Goal: Task Accomplishment & Management: Use online tool/utility

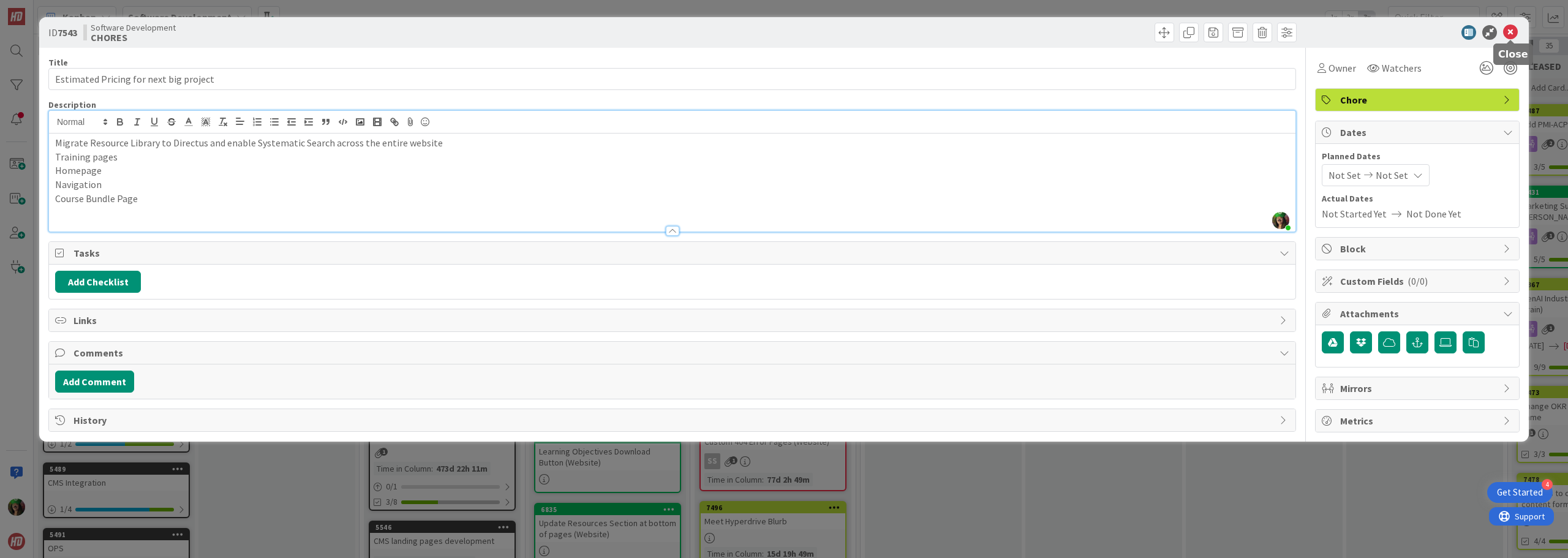
click at [1513, 36] on icon at bounding box center [1510, 32] width 15 height 15
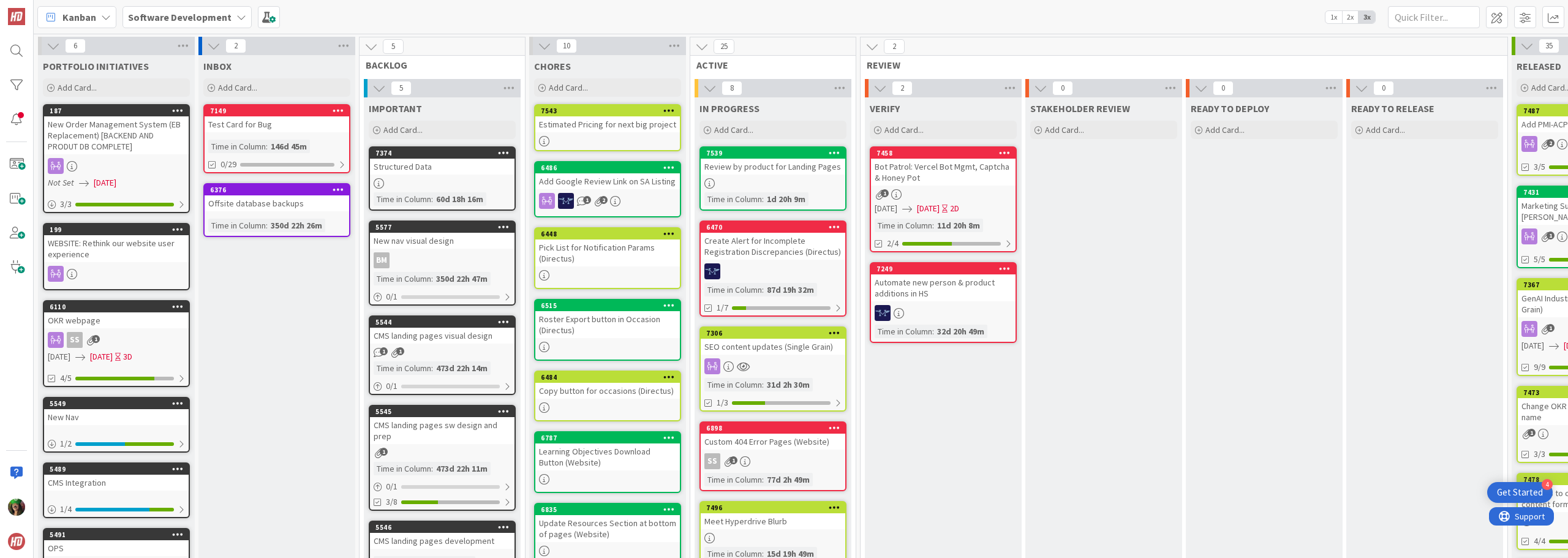
click at [754, 176] on div "7539 Review by product for Landing Pages Time in Column : 1d 20h 9m" at bounding box center [772, 178] width 147 height 64
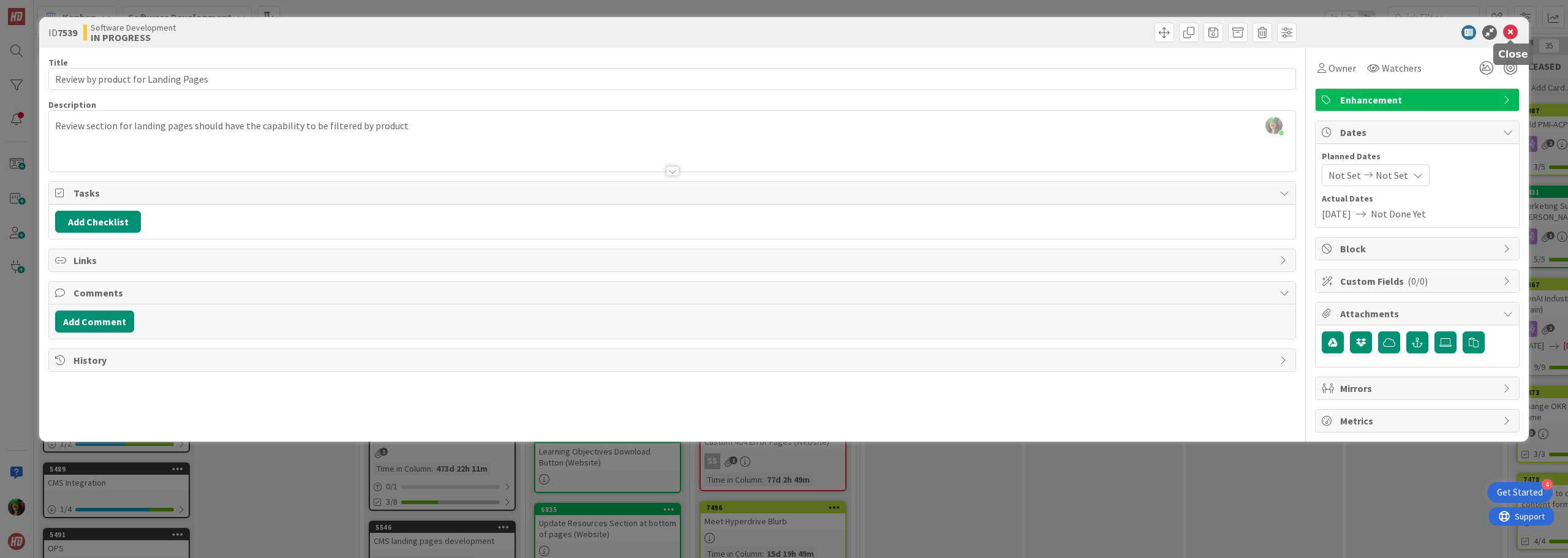
click at [1515, 31] on icon at bounding box center [1510, 32] width 15 height 15
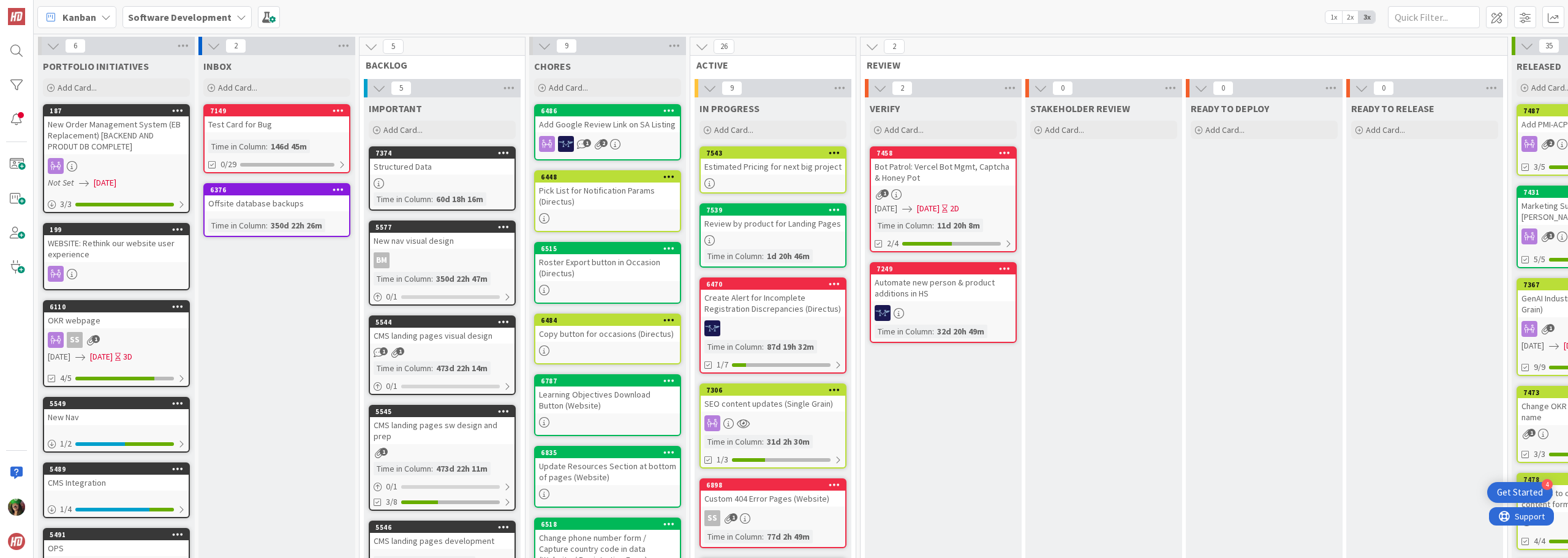
click at [770, 231] on div "Review by product for Landing Pages" at bounding box center [773, 223] width 145 height 16
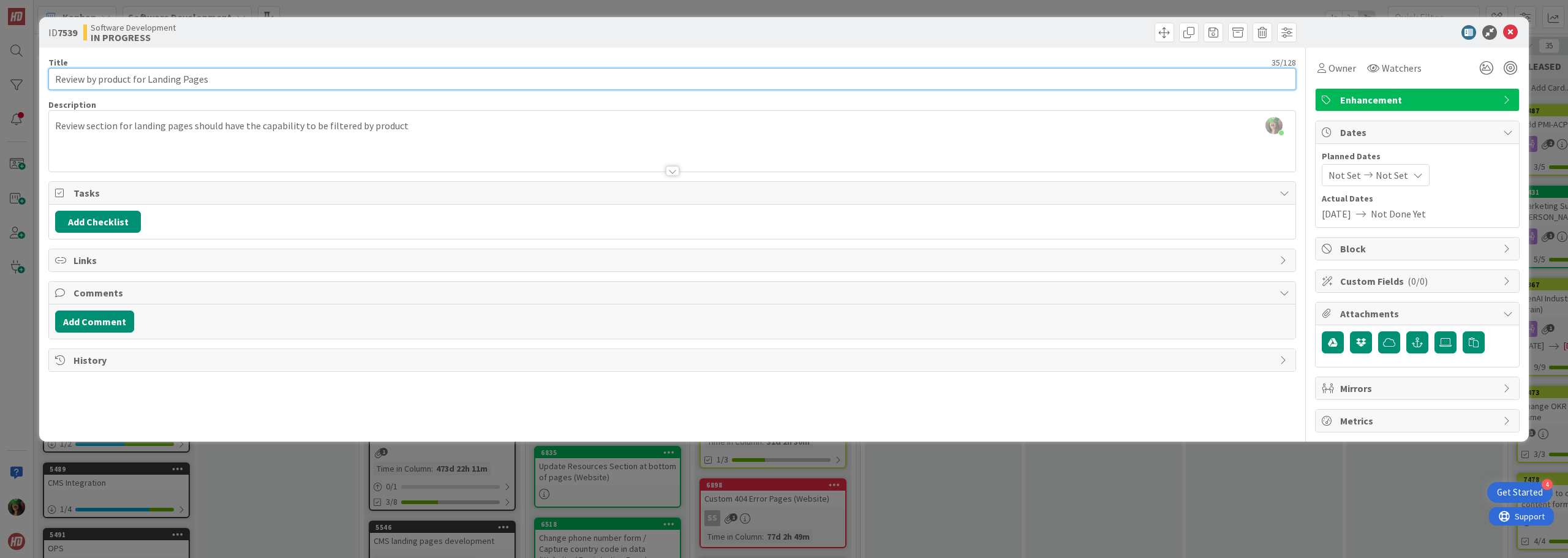
drag, startPoint x: 87, startPoint y: 79, endPoint x: 131, endPoint y: 78, distance: 44.0
click at [131, 78] on input "Review by product for Landing Pages" at bounding box center [672, 79] width 1248 height 22
type input "Review options for Landing Pages"
click at [402, 124] on div "[PERSON_NAME] just joined Review section for landing pages should have the capa…" at bounding box center [672, 142] width 1246 height 61
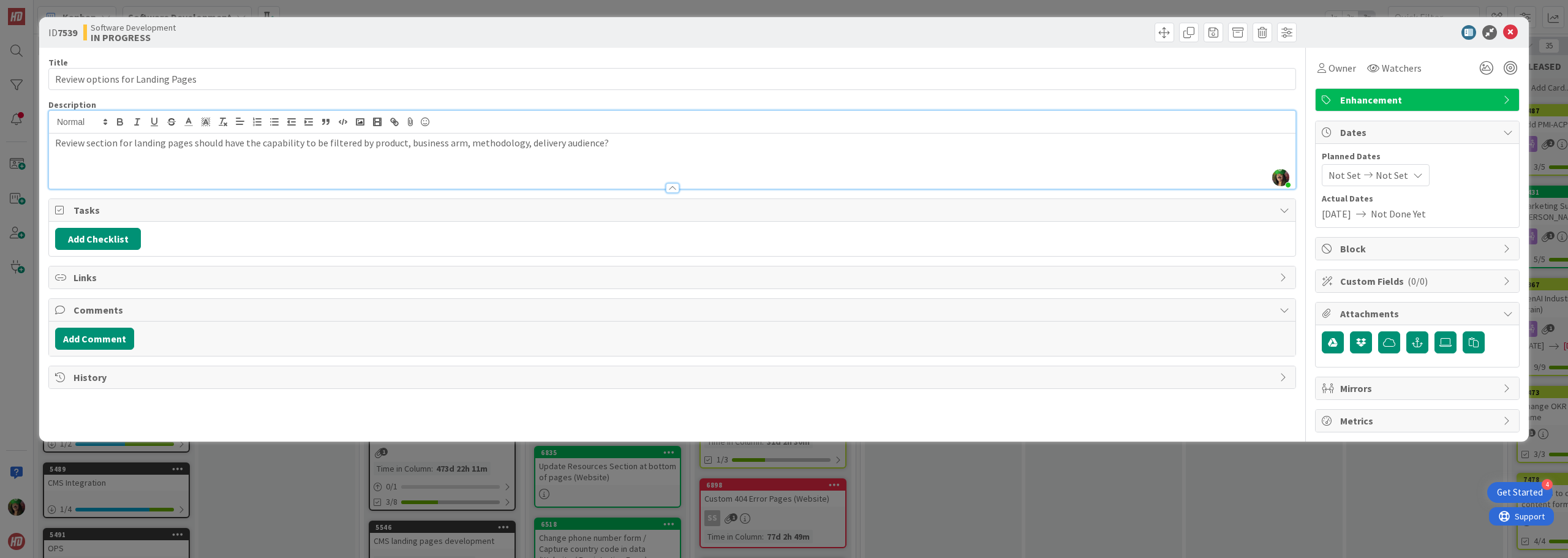
click at [345, 156] on div "Review section for landing pages should have the capability to be filtered by p…" at bounding box center [672, 161] width 1246 height 55
click at [630, 144] on p "Review section for landing pages should have the capability to be filtered by p…" at bounding box center [672, 143] width 1235 height 14
click at [539, 176] on div at bounding box center [672, 182] width 1246 height 13
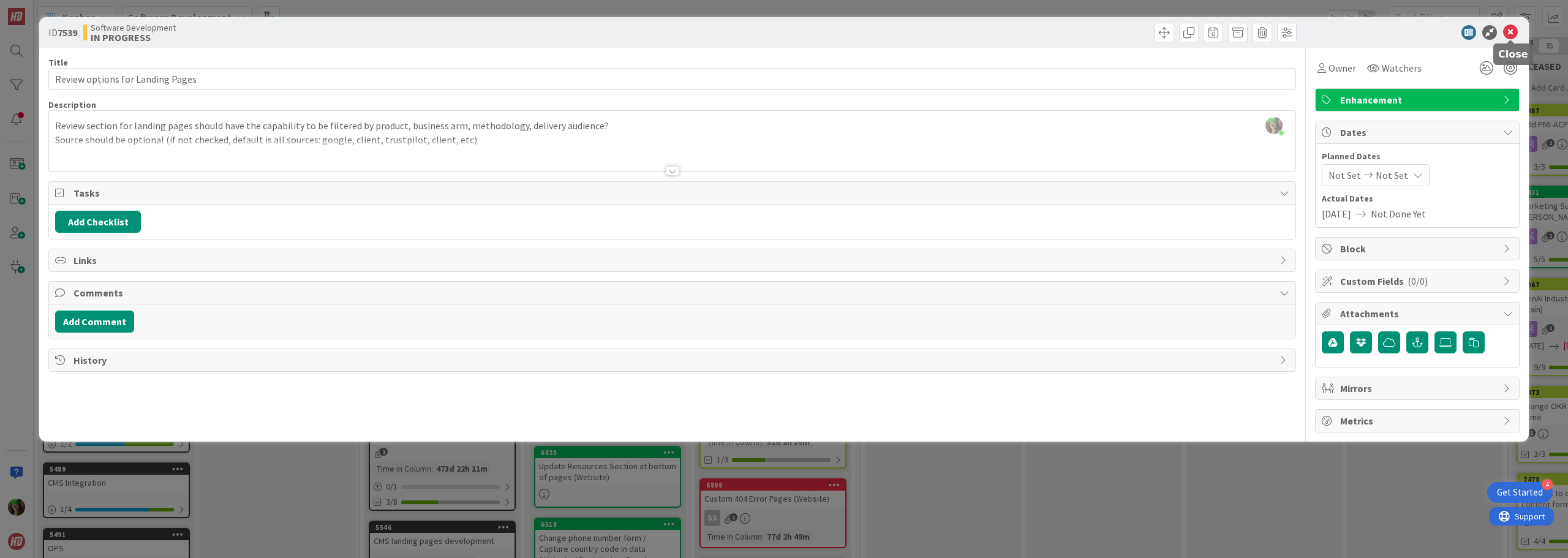
click at [1507, 35] on icon at bounding box center [1510, 32] width 15 height 15
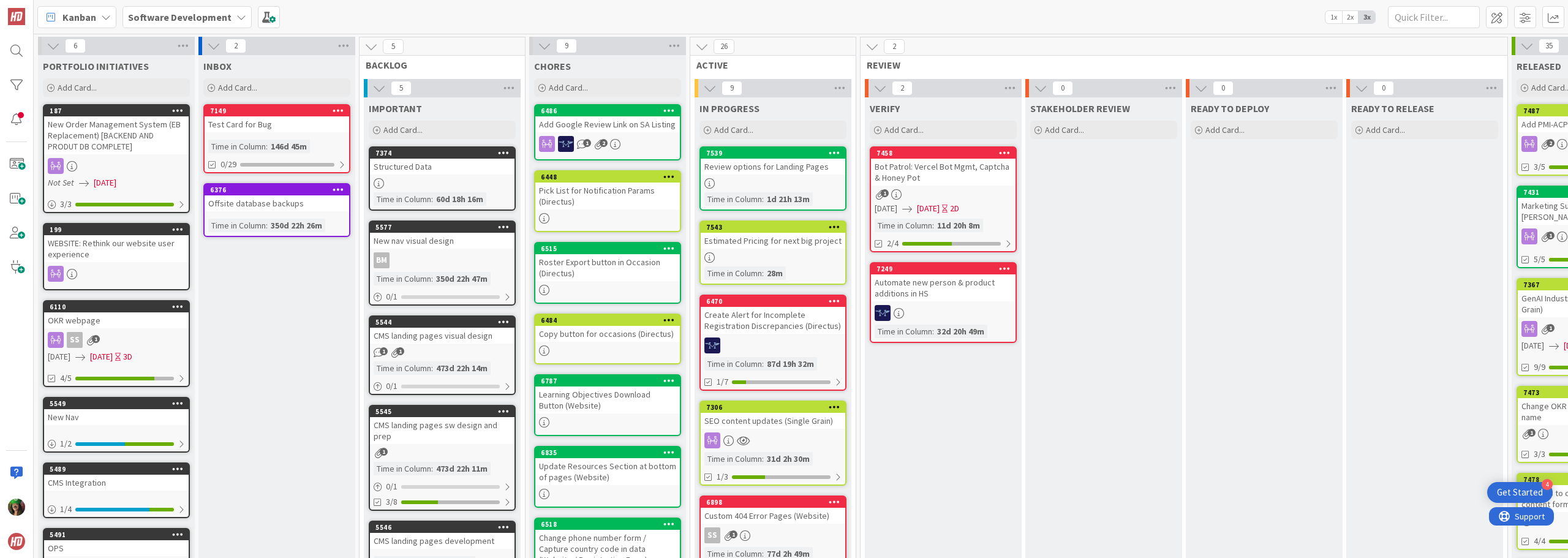
click at [764, 257] on div at bounding box center [773, 258] width 145 height 11
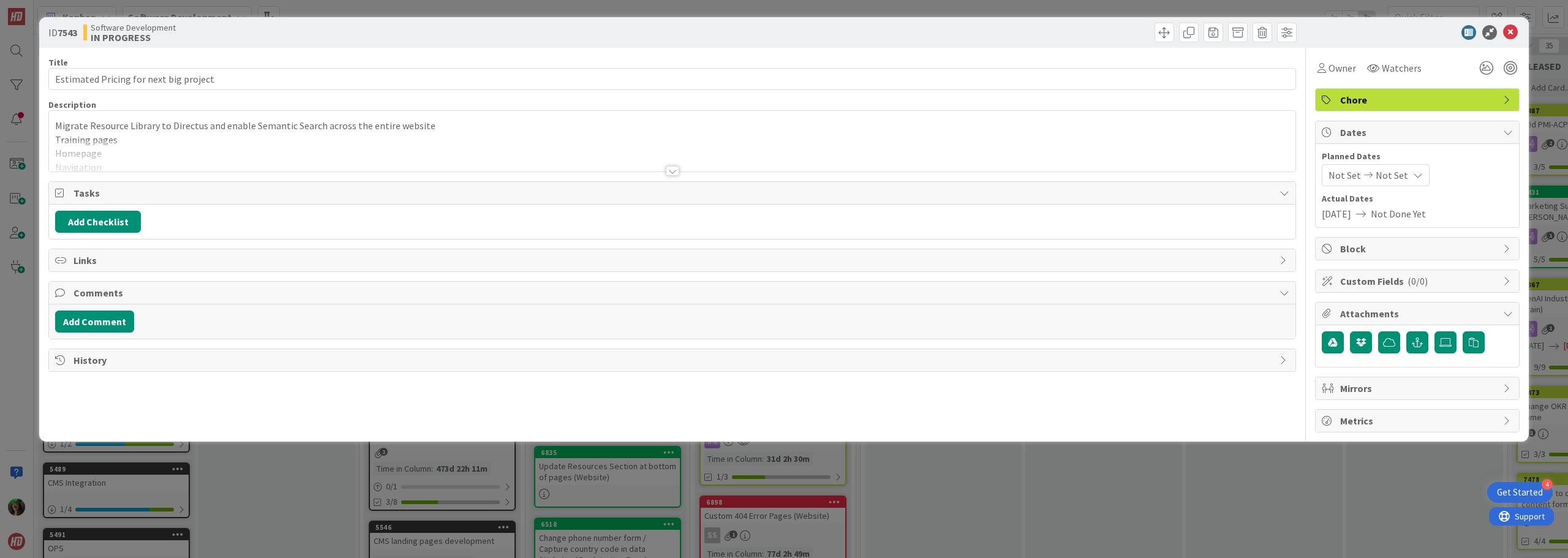
click at [212, 150] on div at bounding box center [672, 156] width 1246 height 31
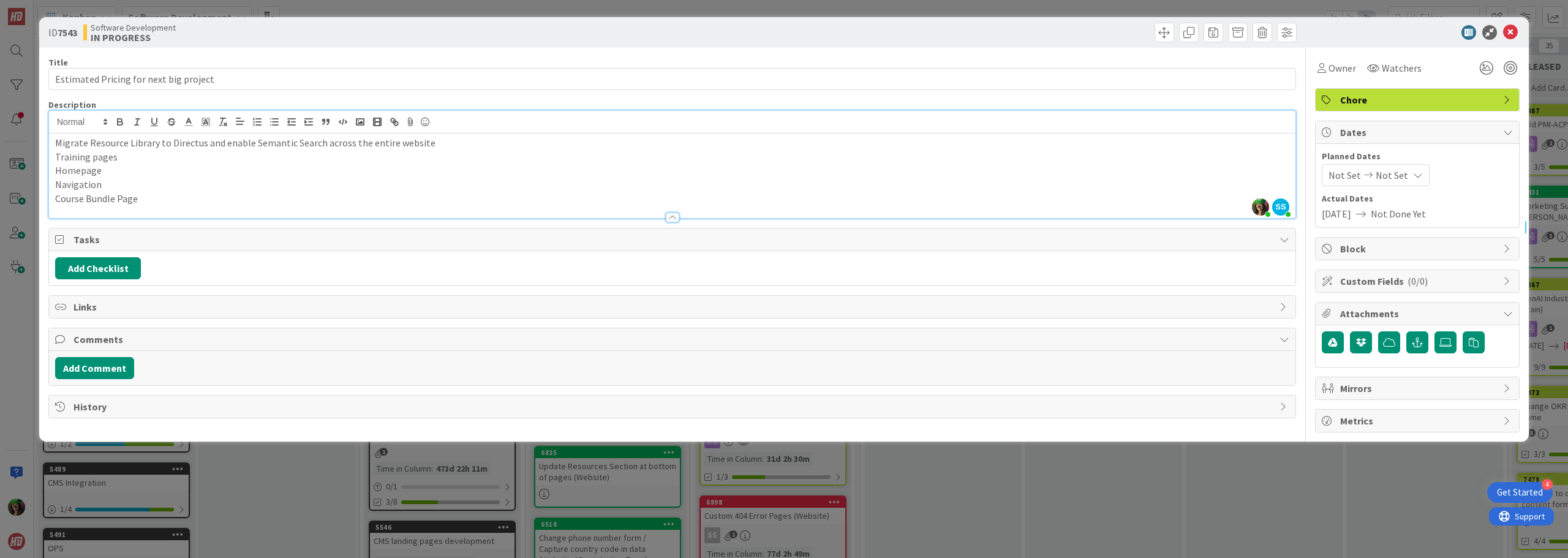
click at [438, 141] on p "Migrate Resource Library to Directus and enable Semantic Search across the enti…" at bounding box center [672, 143] width 1235 height 14
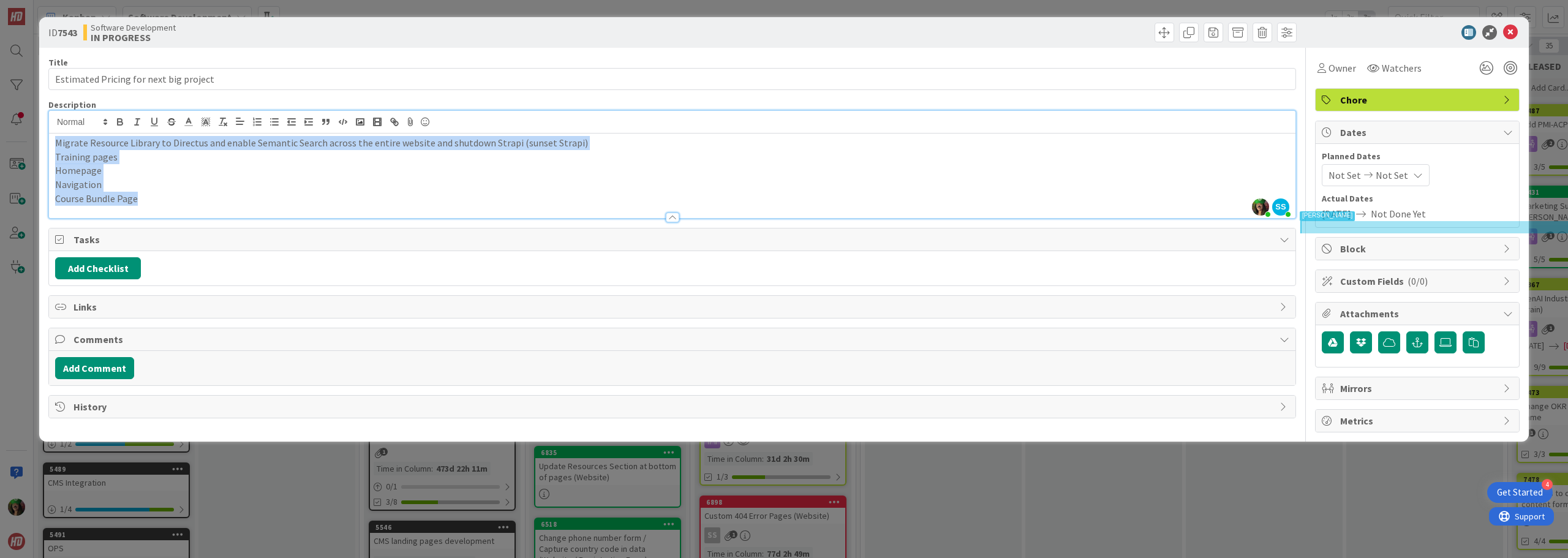
drag, startPoint x: 56, startPoint y: 142, endPoint x: 163, endPoint y: 196, distance: 119.9
click at [163, 196] on div "Migrate Resource Library to Directus and enable Semantic Search across the enti…" at bounding box center [672, 176] width 1246 height 85
click at [259, 122] on line "button" at bounding box center [258, 122] width 5 height 0
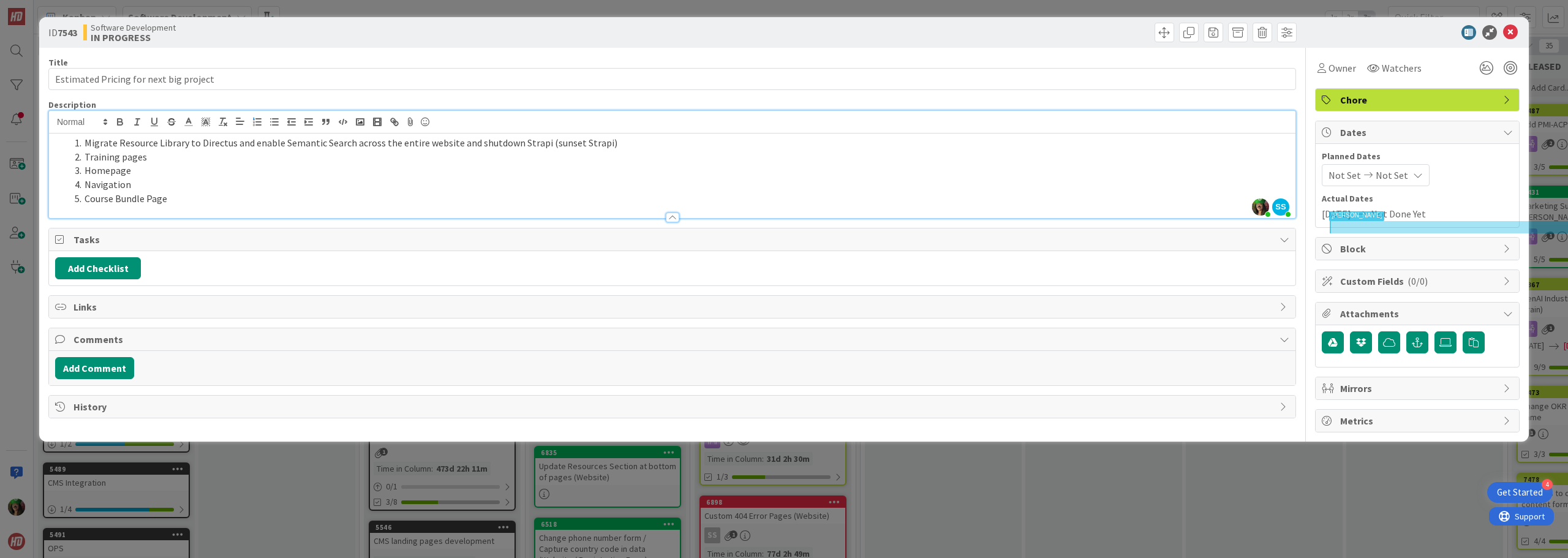
click at [243, 161] on li "Training pages" at bounding box center [680, 157] width 1220 height 14
click at [239, 174] on li "Homepage" at bounding box center [680, 170] width 1220 height 14
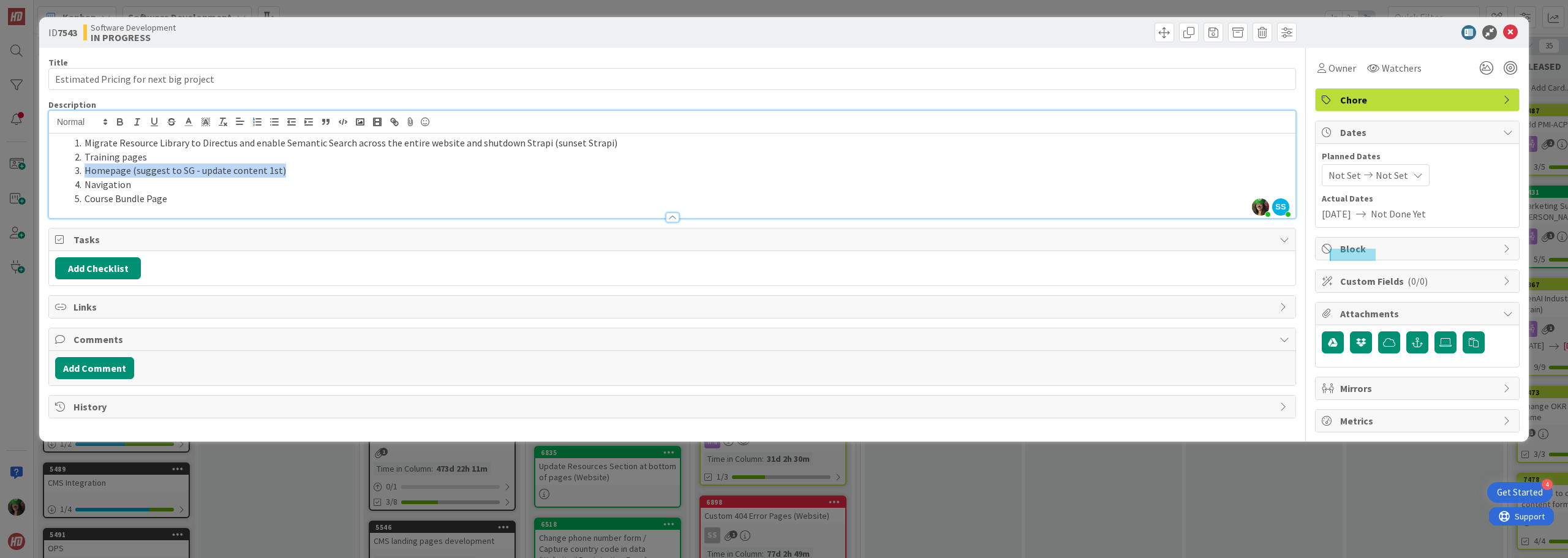
drag, startPoint x: 84, startPoint y: 168, endPoint x: 282, endPoint y: 173, distance: 198.1
click at [282, 173] on li "Homepage (suggest to SG - update content 1st)" at bounding box center [680, 170] width 1220 height 14
drag, startPoint x: 90, startPoint y: 168, endPoint x: 90, endPoint y: 179, distance: 11.0
click at [90, 179] on ol "Migrate Resource Library to Directus and enable Semantic Search across the enti…" at bounding box center [672, 170] width 1235 height 70
click at [84, 170] on li "Homepage (suggest to SG - update content 1st)" at bounding box center [680, 170] width 1220 height 14
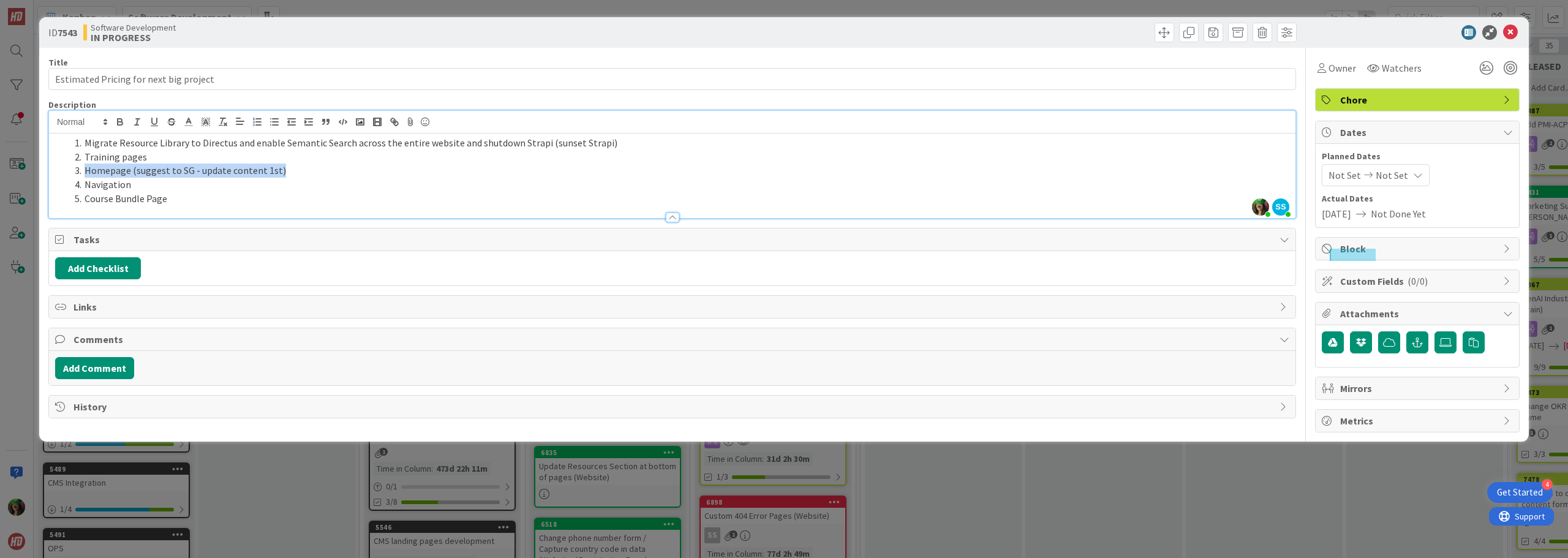
drag, startPoint x: 87, startPoint y: 169, endPoint x: 191, endPoint y: 175, distance: 104.2
click at [280, 175] on li "Homepage (suggest to SG - update content 1st)" at bounding box center [680, 170] width 1220 height 14
copy li "Homepage (suggest to SG - update content 1st)"
click at [184, 199] on li "Course Bundle Page" at bounding box center [680, 199] width 1220 height 14
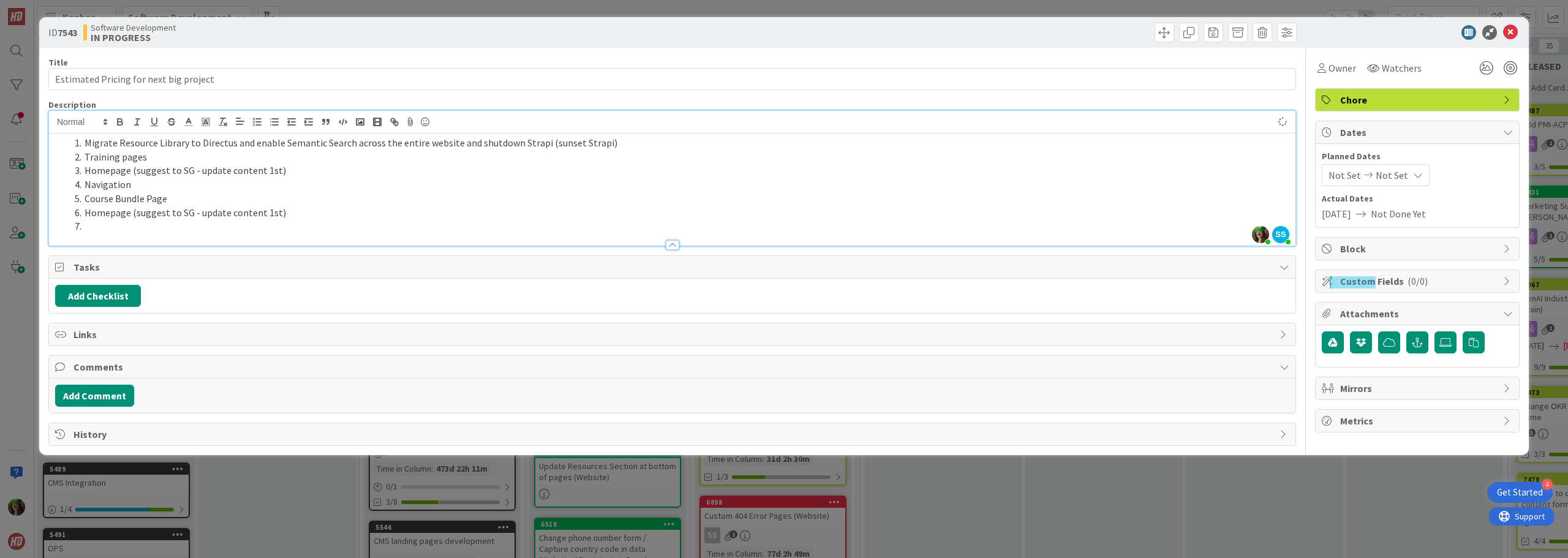
click at [94, 174] on li "Homepage (suggest to SG - update content 1st)" at bounding box center [680, 170] width 1220 height 14
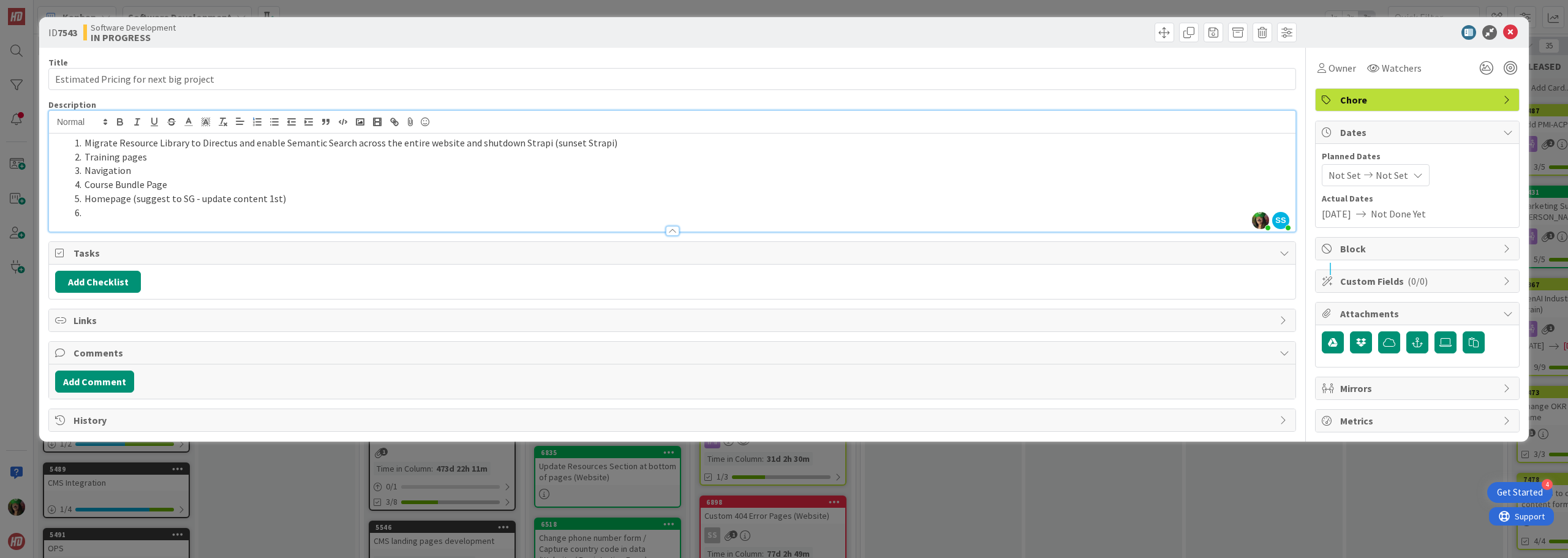
click at [97, 211] on li at bounding box center [680, 213] width 1220 height 14
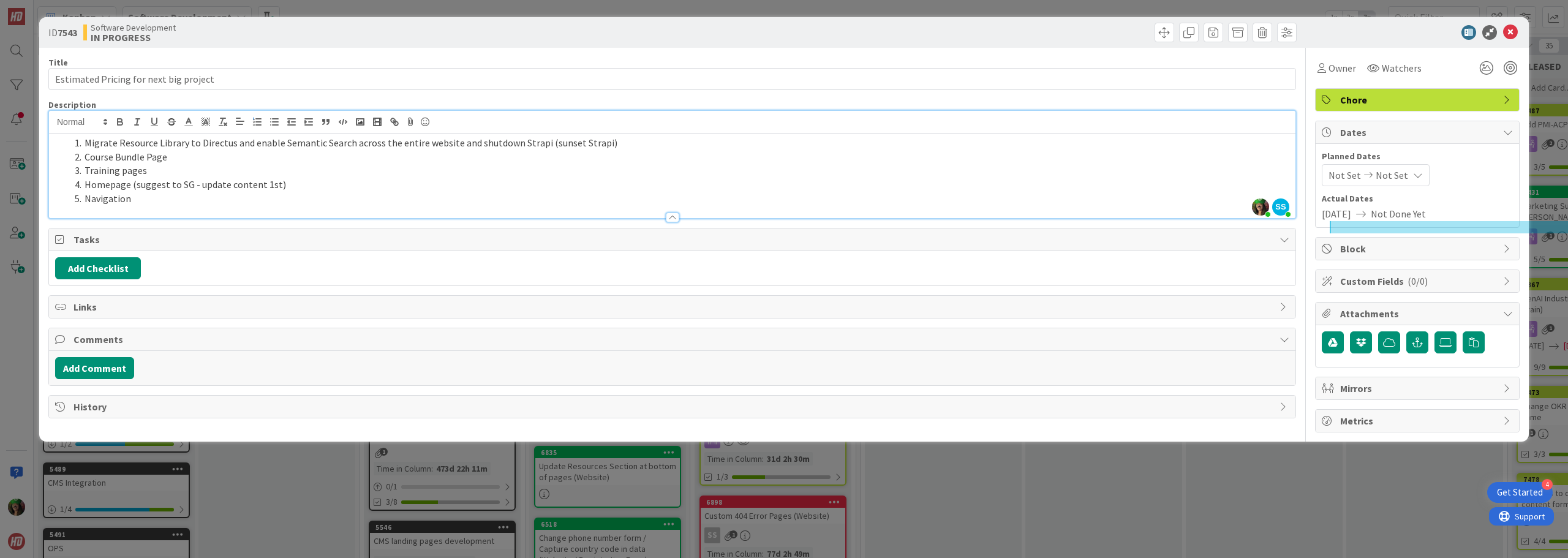
click at [670, 144] on li "Migrate Resource Library to Directus and enable Semantic Search across the enti…" at bounding box center [680, 143] width 1220 height 14
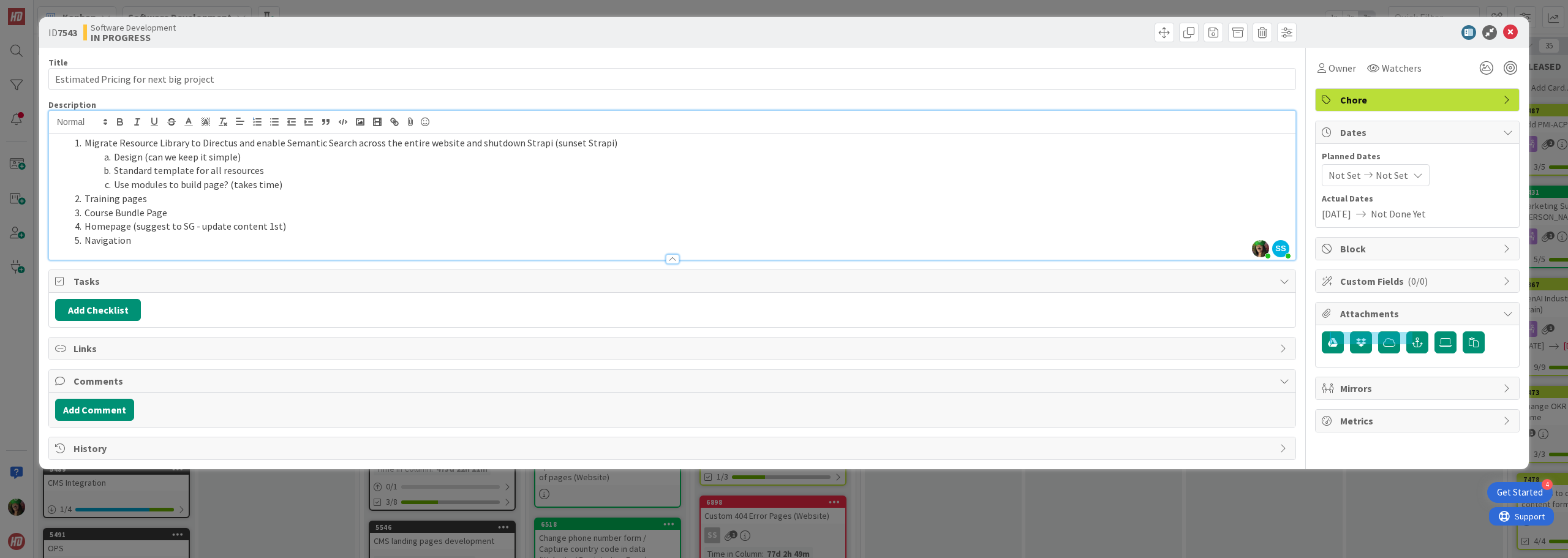
click at [180, 200] on li "Training pages" at bounding box center [680, 199] width 1220 height 14
